Goal: Find specific page/section: Find specific page/section

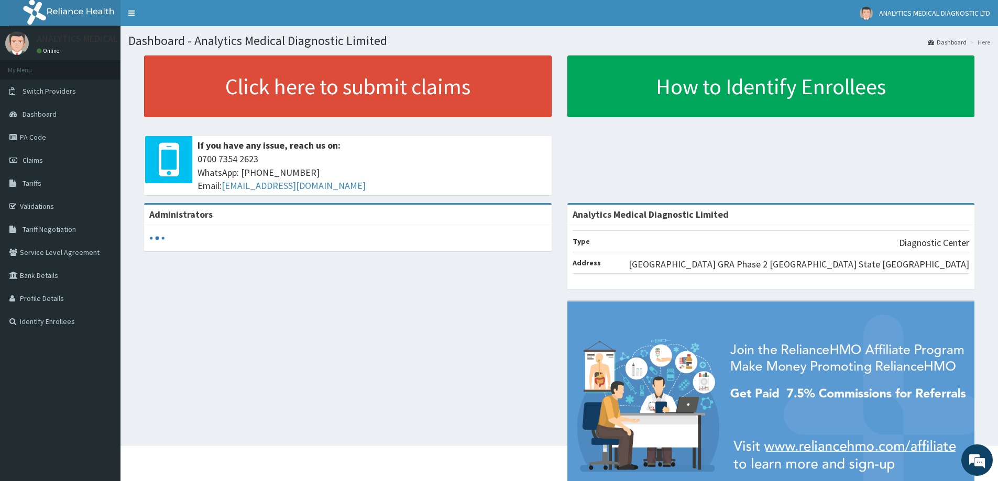
click at [51, 164] on link "Claims" at bounding box center [60, 160] width 120 height 23
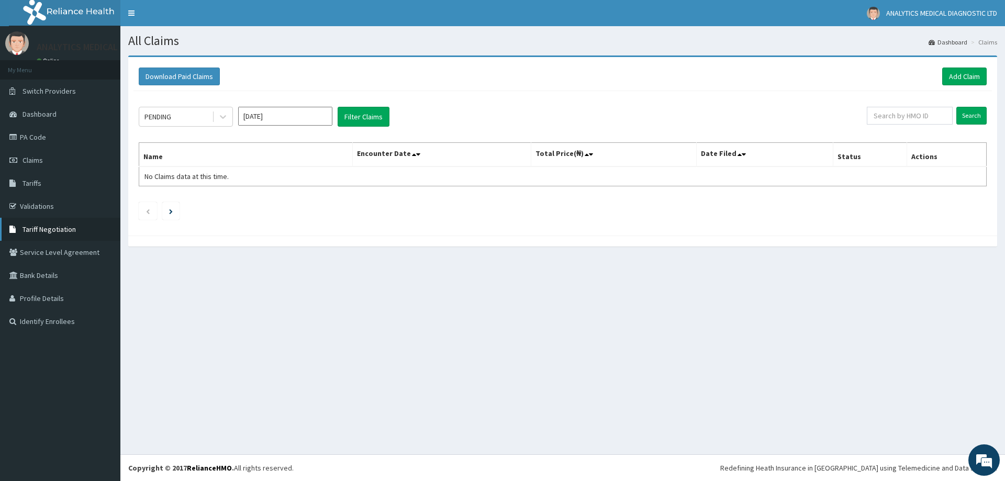
click at [68, 225] on span "Tariff Negotiation" at bounding box center [49, 229] width 53 height 9
